Goal: Find specific page/section: Find specific page/section

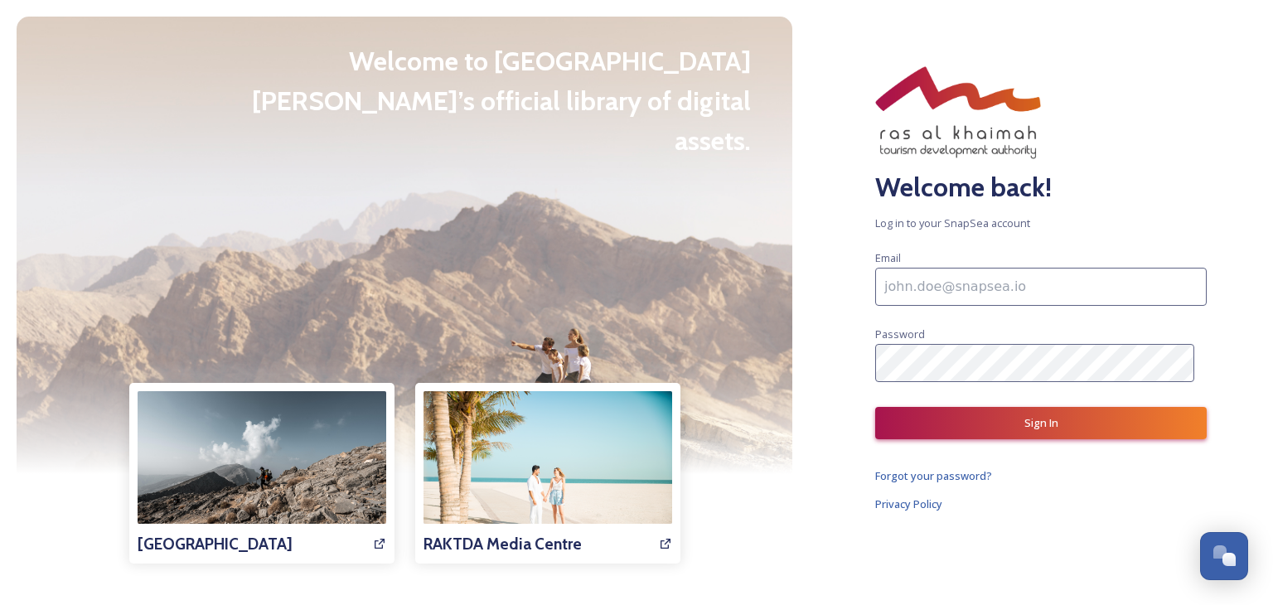
click at [965, 280] on input at bounding box center [1041, 287] width 332 height 38
paste input "[EMAIL_ADDRESS][DOMAIN_NAME]"
type input "[EMAIL_ADDRESS][DOMAIN_NAME]"
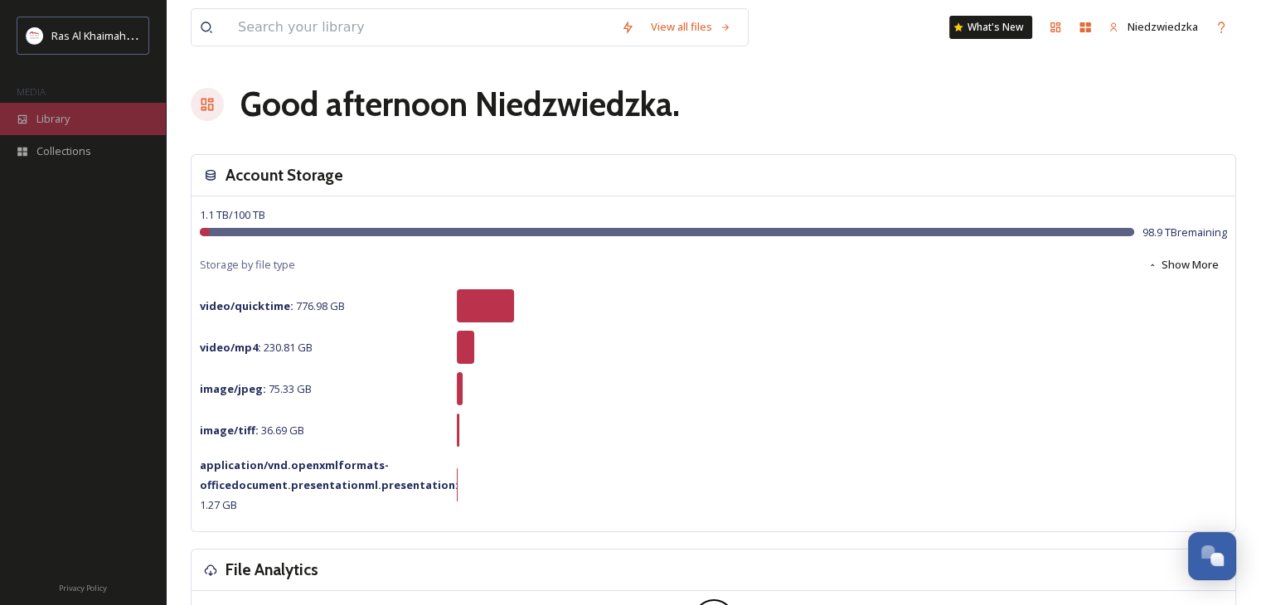
click at [68, 118] on span "Library" at bounding box center [52, 119] width 33 height 16
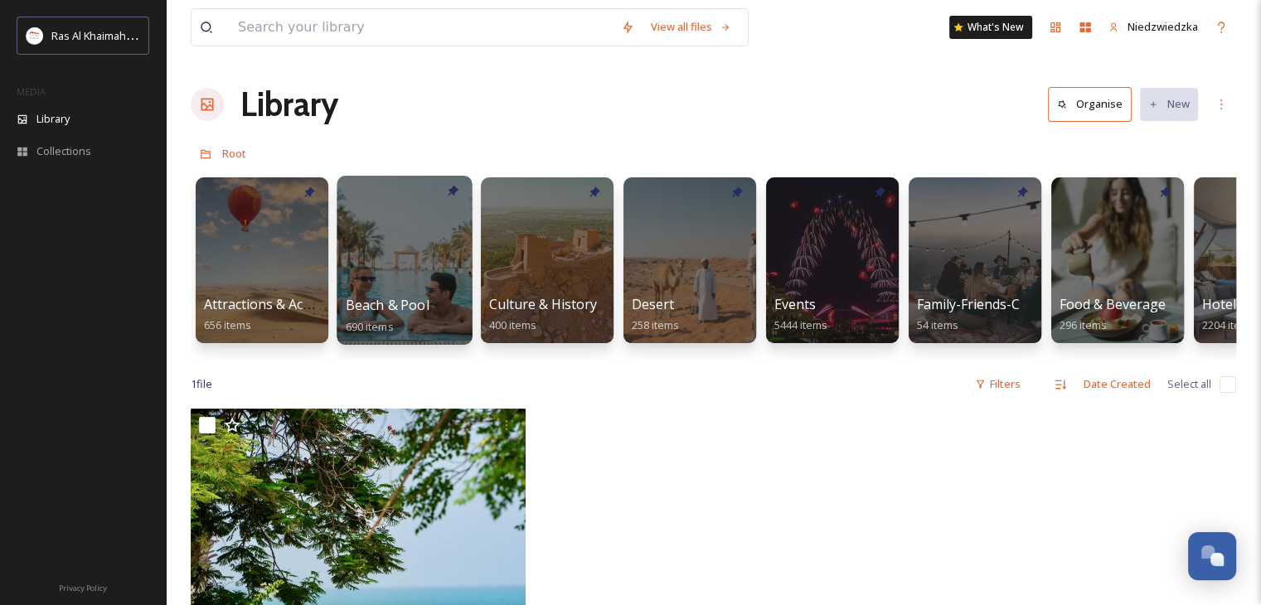
click at [394, 286] on div at bounding box center [403, 260] width 135 height 169
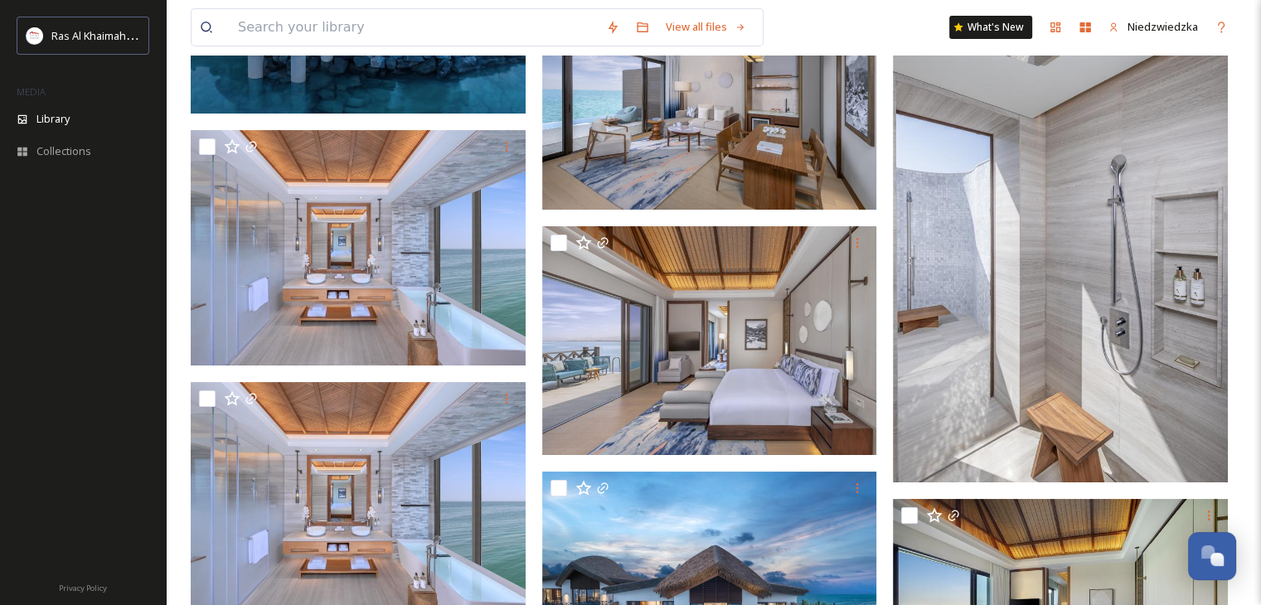
scroll to position [6062, 0]
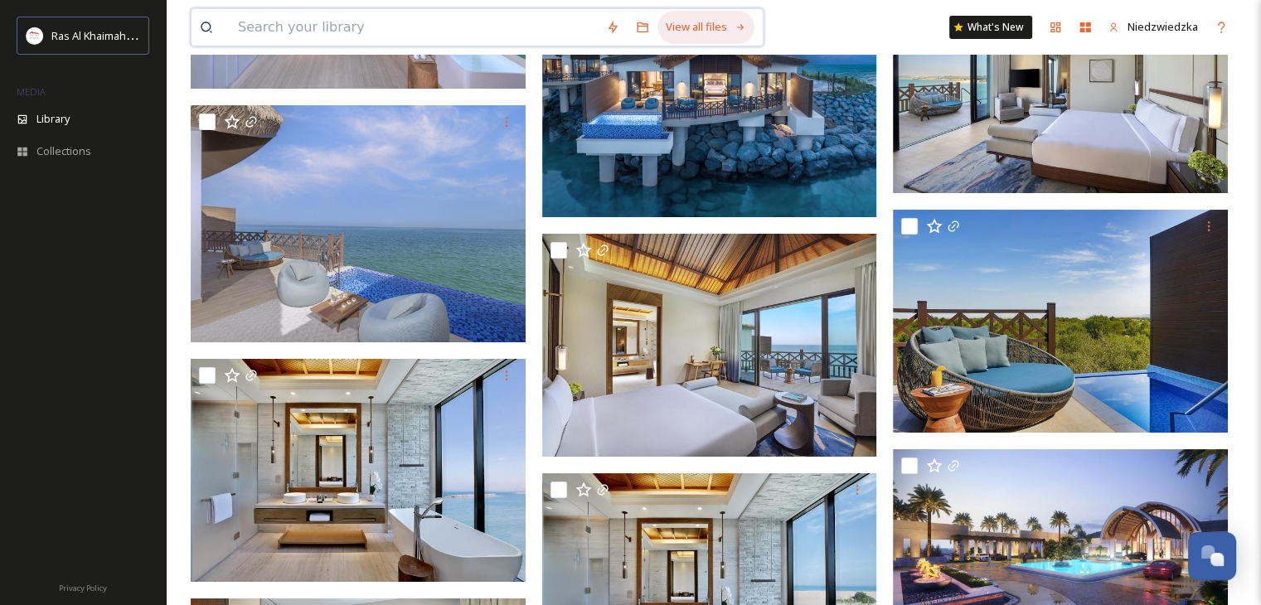
click at [743, 33] on div "View all files" at bounding box center [705, 27] width 97 height 32
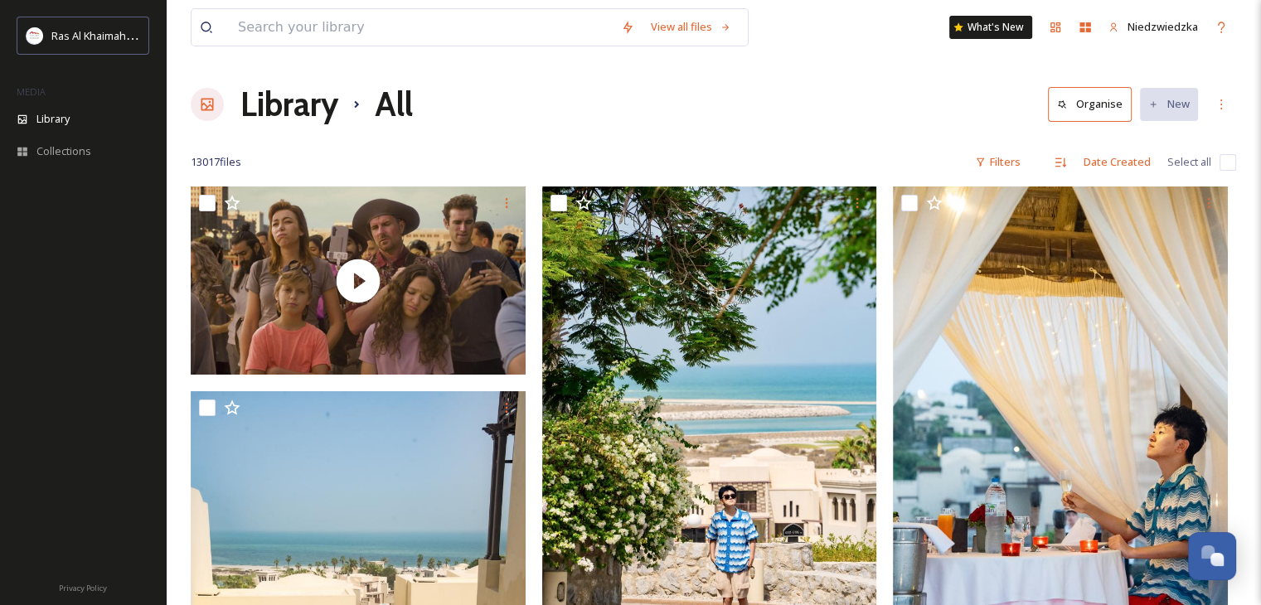
click at [1097, 115] on button "Organise" at bounding box center [1090, 104] width 84 height 34
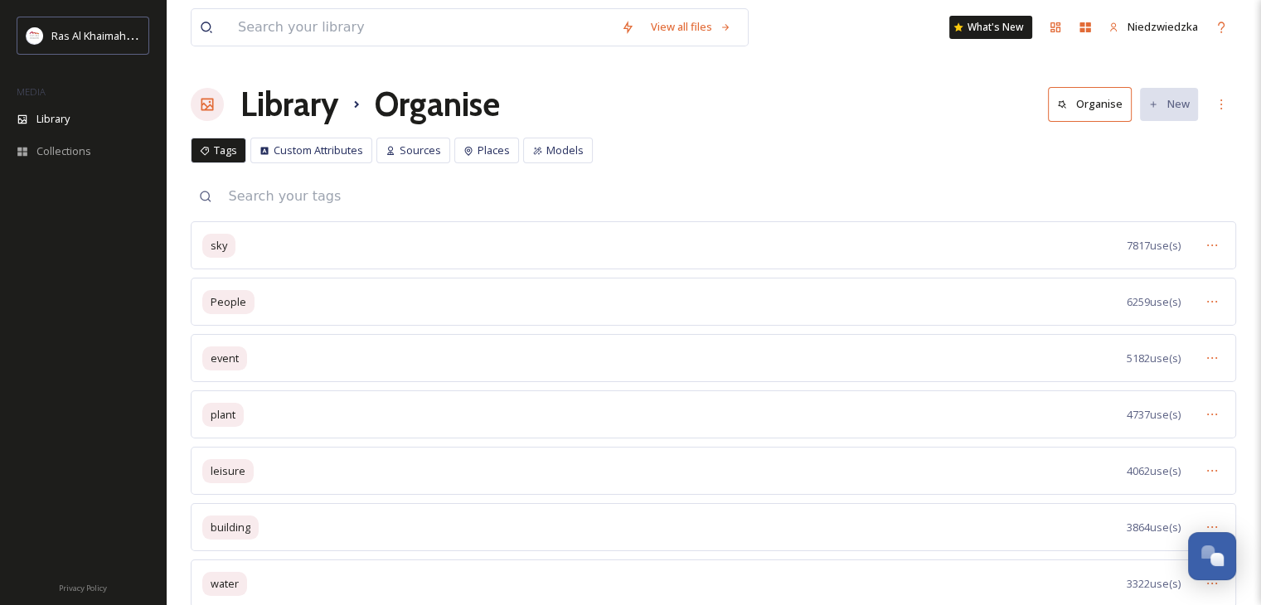
click at [1097, 115] on button "Organise" at bounding box center [1090, 104] width 84 height 34
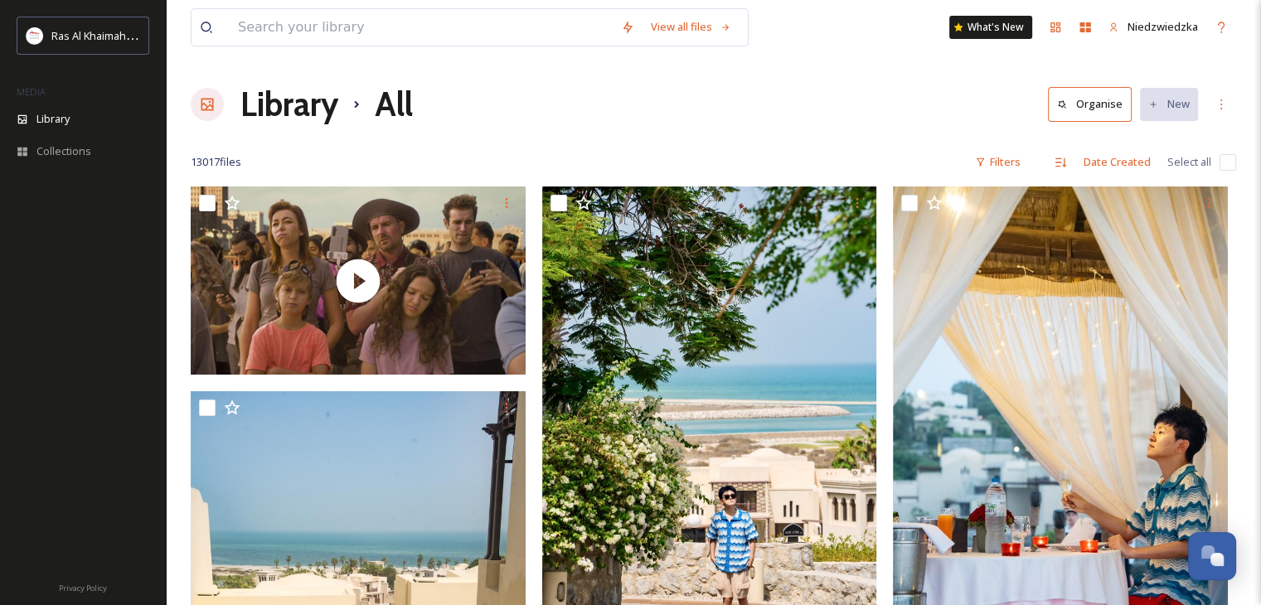
click at [265, 120] on h1 "Library" at bounding box center [289, 105] width 98 height 50
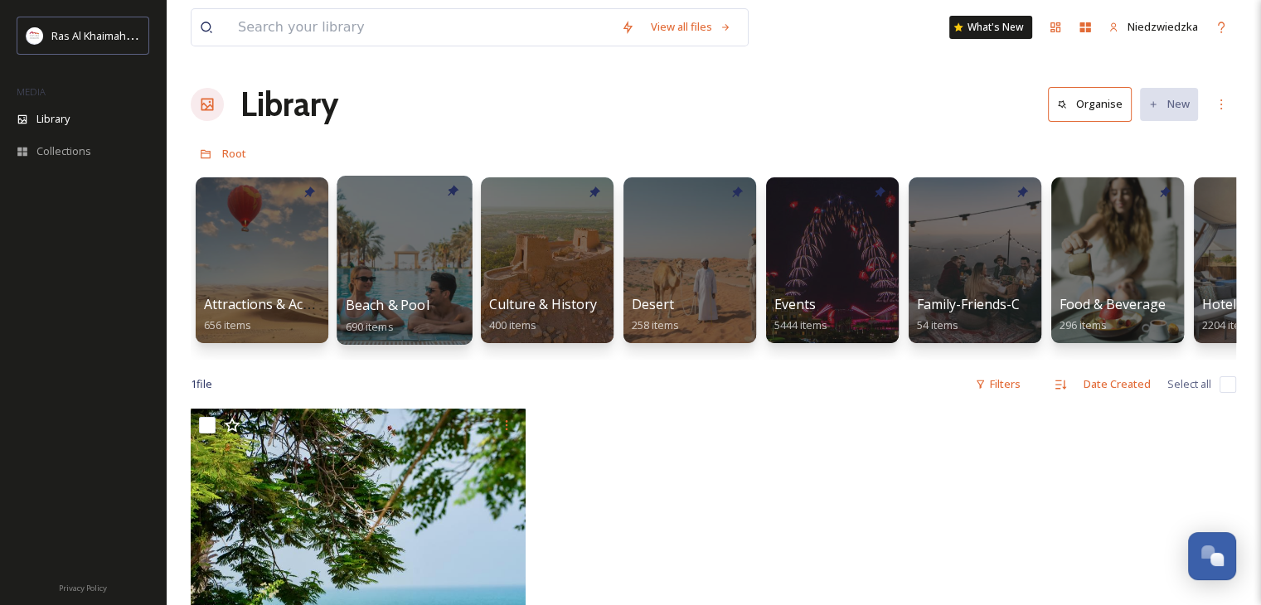
click at [361, 249] on div at bounding box center [403, 260] width 135 height 169
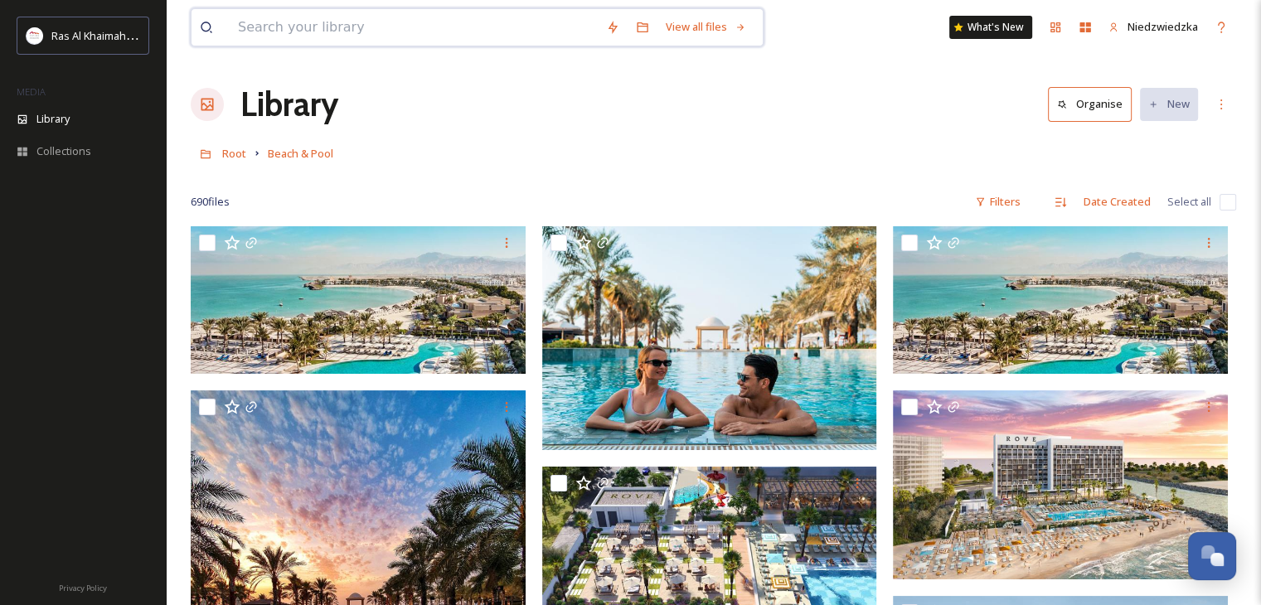
click at [398, 22] on input at bounding box center [414, 27] width 368 height 36
type input "beach"
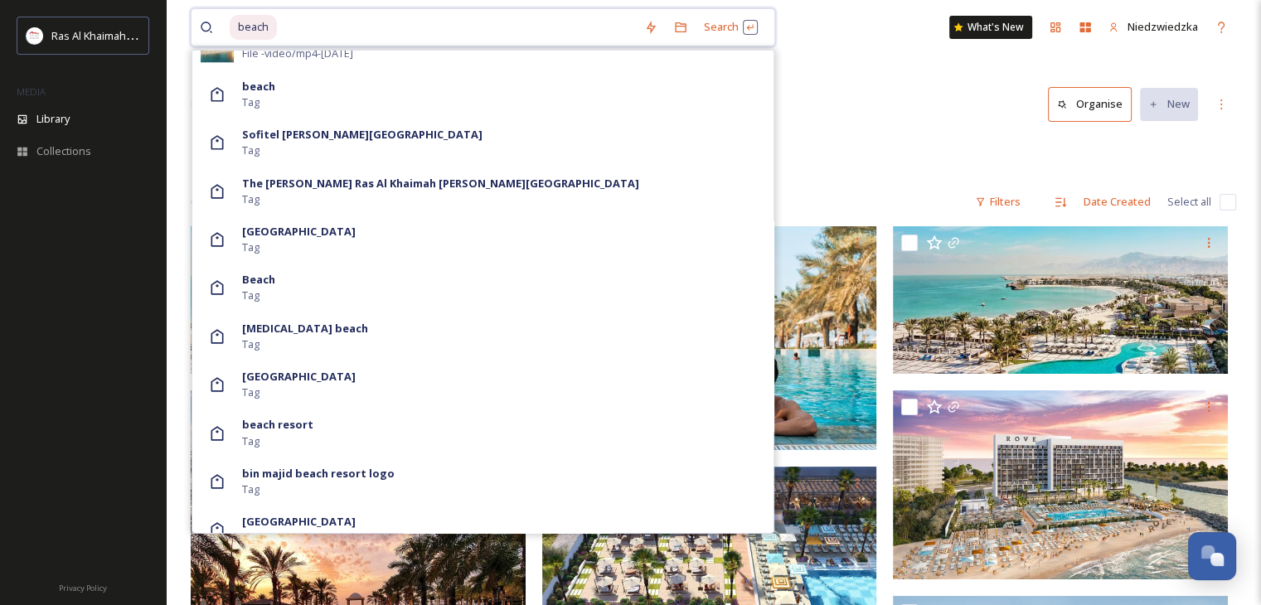
scroll to position [2227, 0]
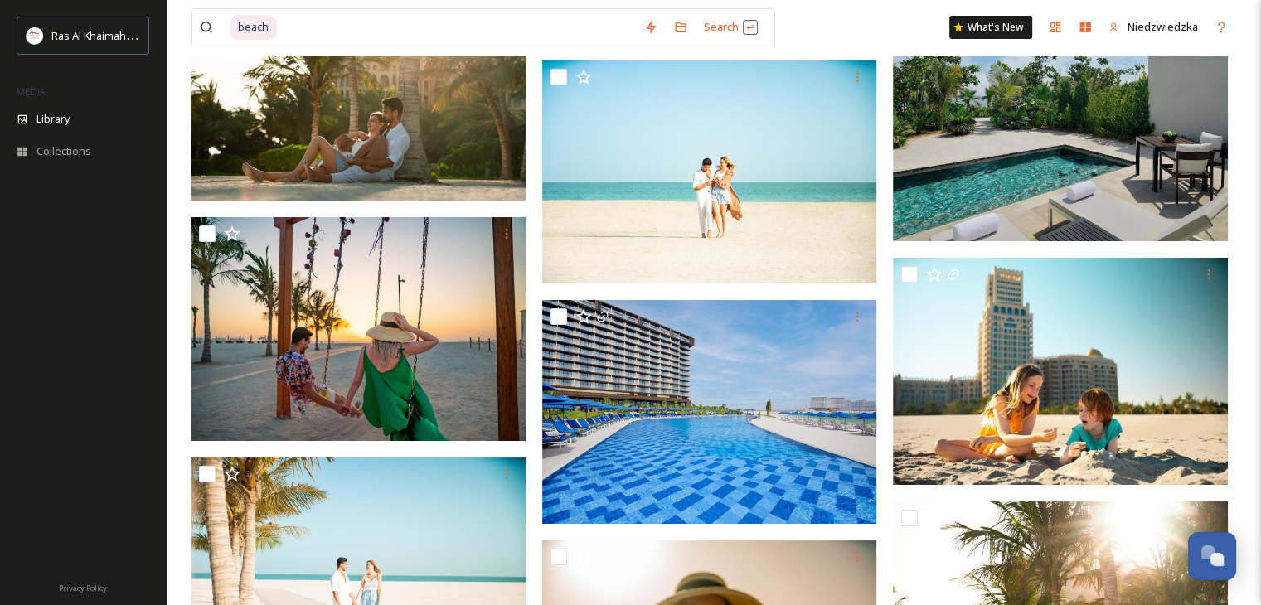
scroll to position [24989, 0]
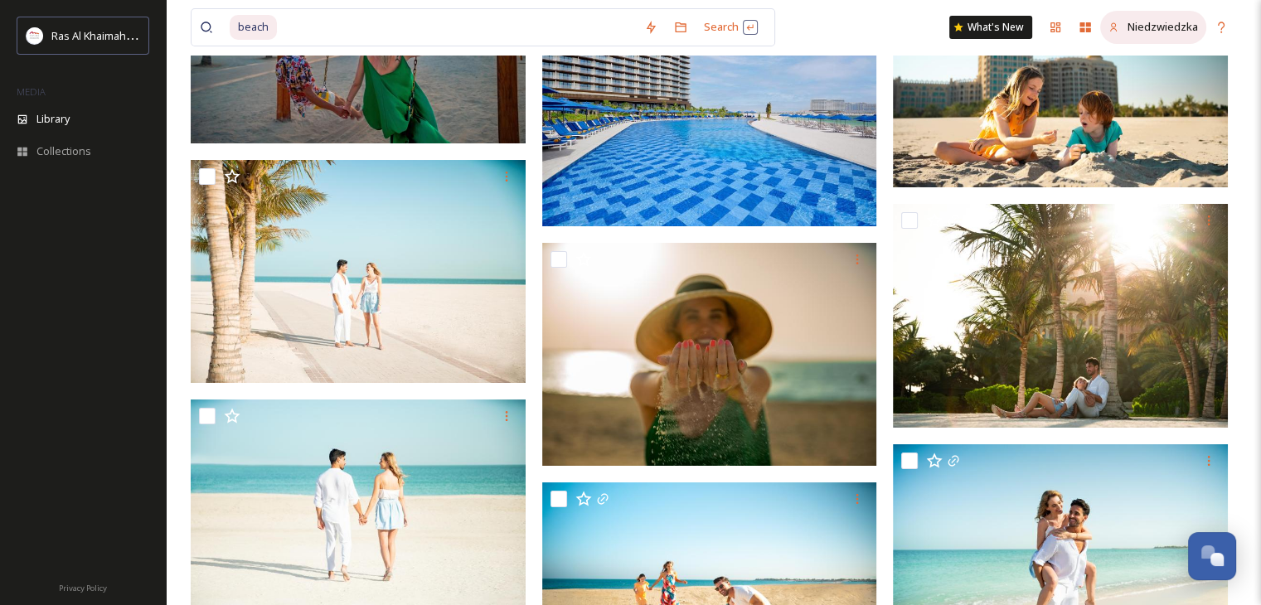
click at [1178, 28] on span "Niedzwiedzka" at bounding box center [1162, 26] width 70 height 15
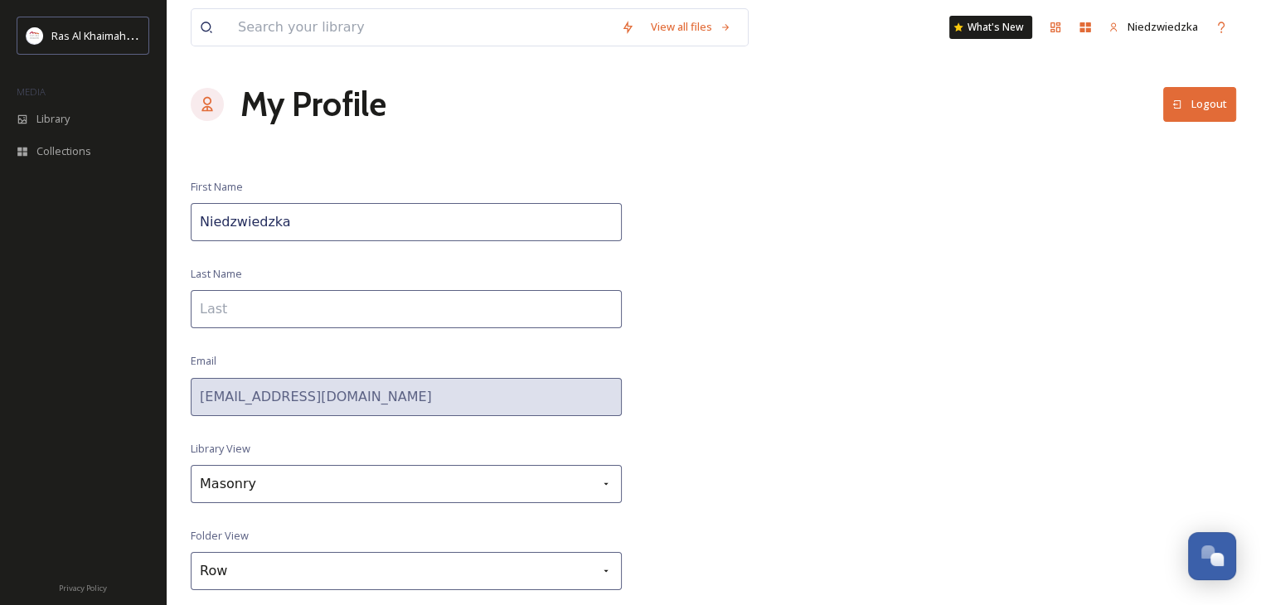
click at [1192, 99] on button "Logout" at bounding box center [1199, 104] width 73 height 34
